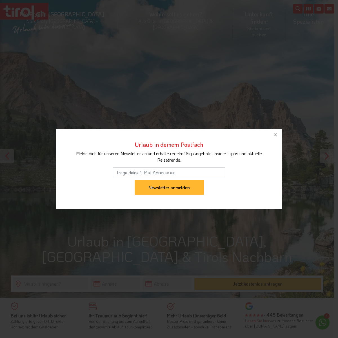
click at [275, 134] on icon "button" at bounding box center [275, 134] width 3 height 3
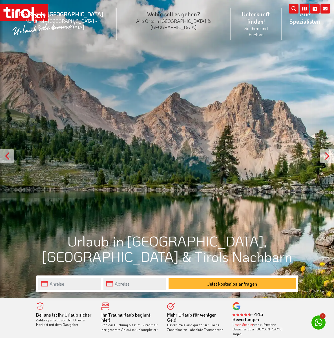
click at [141, 12] on li "Wohin soll es gehen? Alle Orte in [GEOGRAPHIC_DATA] & [GEOGRAPHIC_DATA] Alle Or…" at bounding box center [174, 23] width 114 height 39
click at [138, 58] on link "Orte in [GEOGRAPHIC_DATA]/[GEOGRAPHIC_DATA]" at bounding box center [173, 64] width 113 height 12
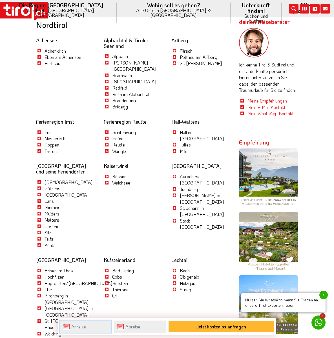
click at [111, 328] on input "text" at bounding box center [85, 327] width 51 height 12
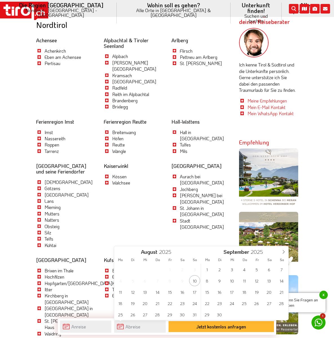
click at [138, 8] on li "Wohin soll es gehen? Alle Orte in [GEOGRAPHIC_DATA] & [GEOGRAPHIC_DATA] Alle Or…" at bounding box center [174, 13] width 114 height 26
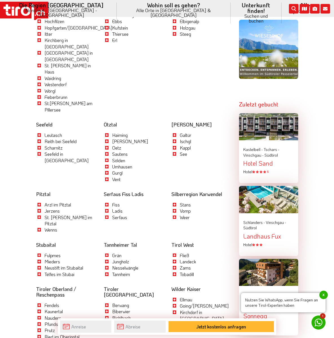
scroll to position [658, 0]
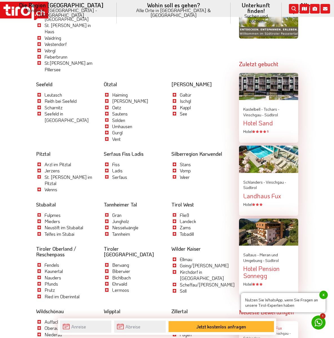
click at [117, 0] on link "Wohin soll es gehen? Alle Orte in [GEOGRAPHIC_DATA] & [GEOGRAPHIC_DATA]" at bounding box center [174, 10] width 114 height 20
click at [112, 161] on link "Fiss" at bounding box center [116, 164] width 8 height 6
